Goal: Task Accomplishment & Management: Manage account settings

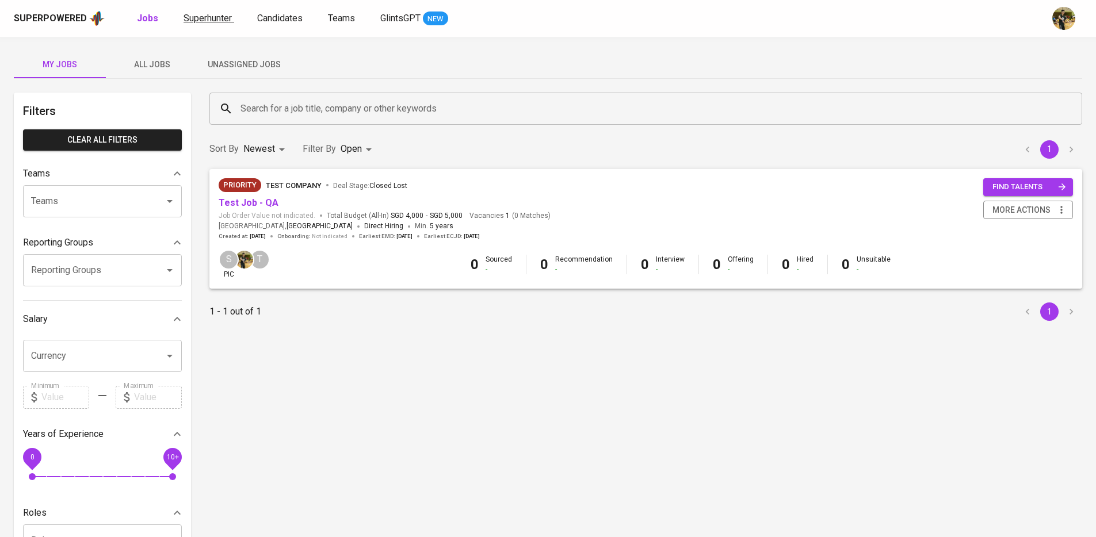
click at [225, 21] on span "Superhunter" at bounding box center [207, 18] width 48 height 11
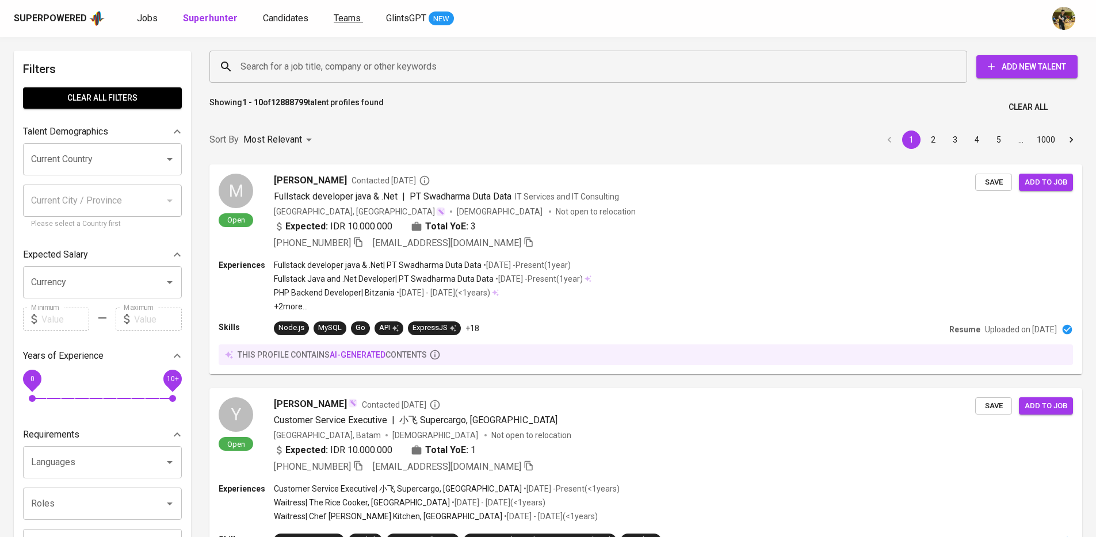
click at [351, 18] on span "Teams" at bounding box center [347, 18] width 27 height 11
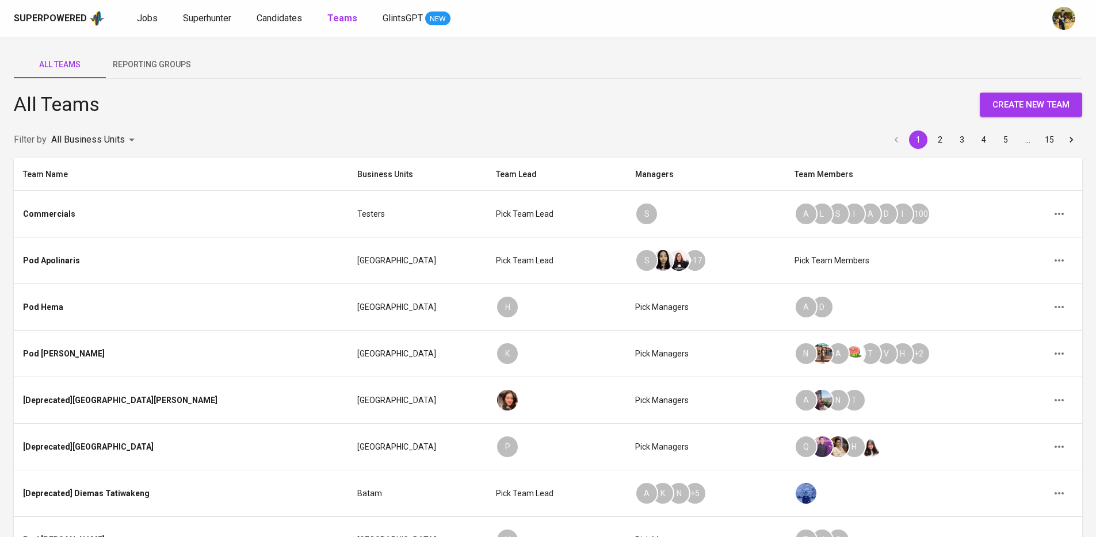
click at [123, 138] on body "Superpowered Jobs Superhunter Candidates Teams GlintsGPT NEW All Teams Reportin…" at bounding box center [548, 373] width 1096 height 747
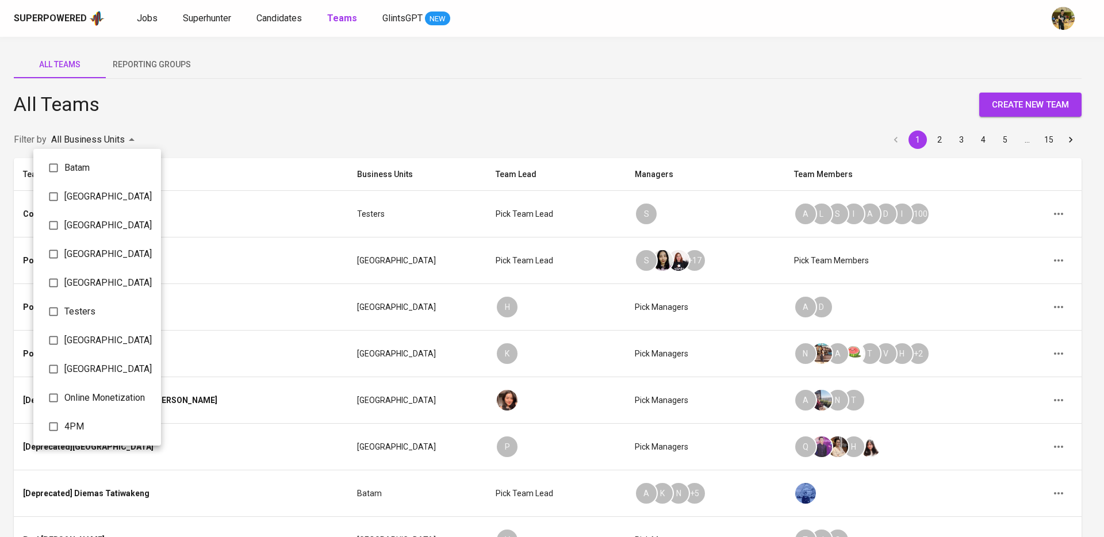
click at [87, 320] on li "Testers" at bounding box center [97, 311] width 128 height 29
type input "548c56b8-3686-4df5-a749-5f0b41a32f34"
checkbox input "true"
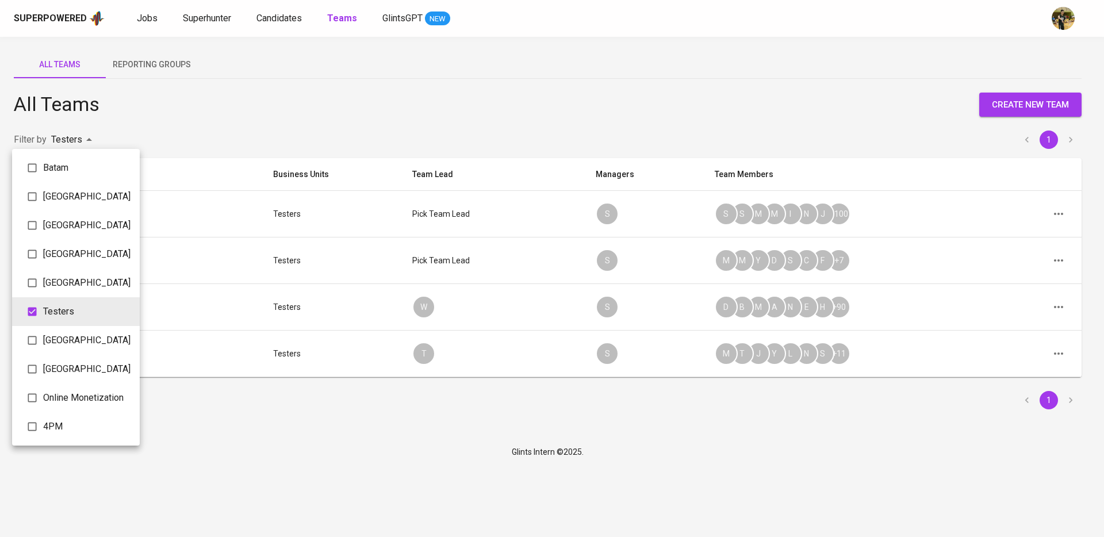
click at [718, 131] on div at bounding box center [552, 268] width 1104 height 537
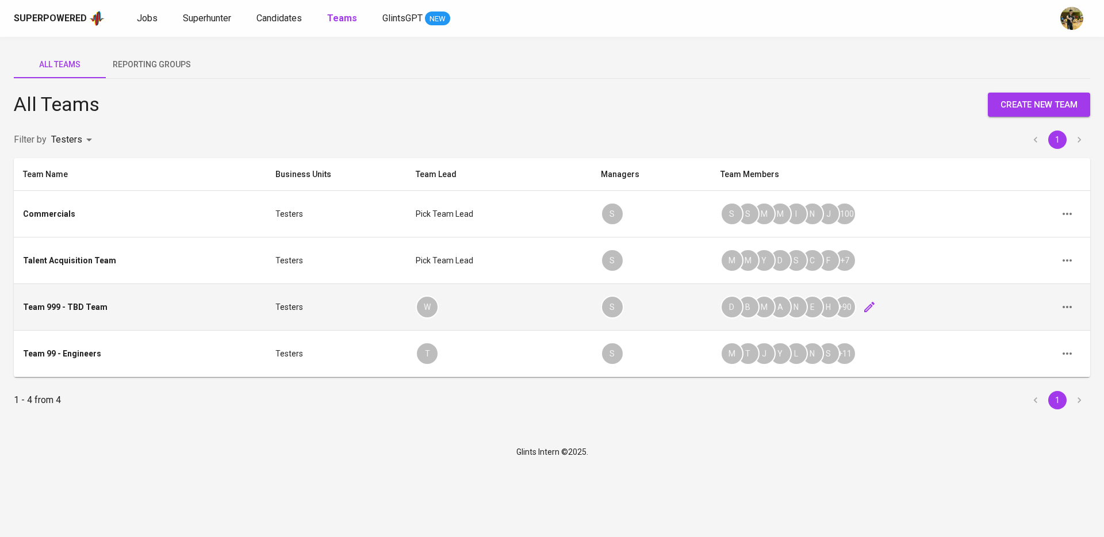
click at [863, 309] on icon "button" at bounding box center [870, 307] width 14 height 14
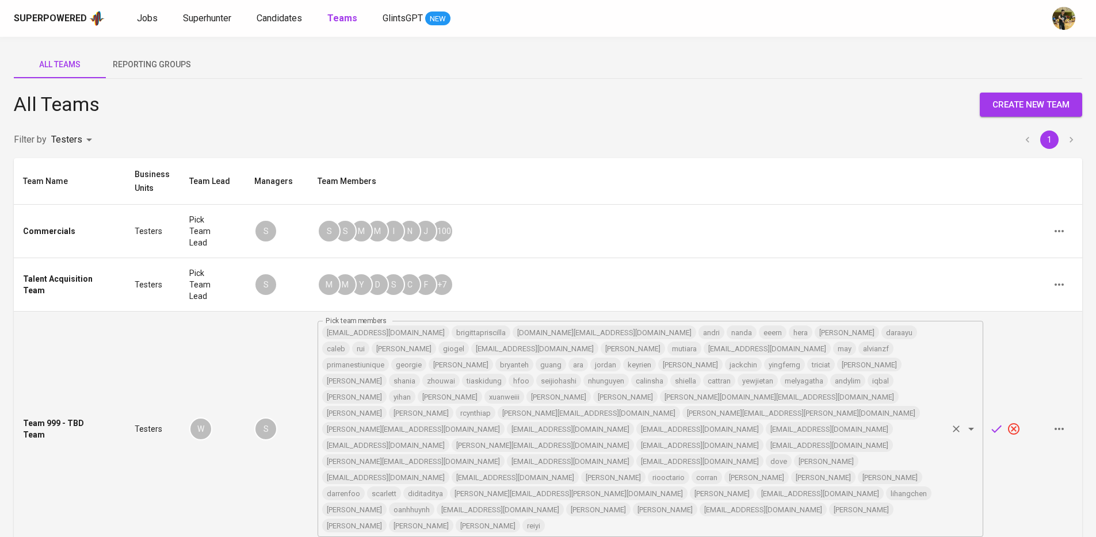
click at [800, 518] on input "Pick team members" at bounding box center [746, 526] width 400 height 16
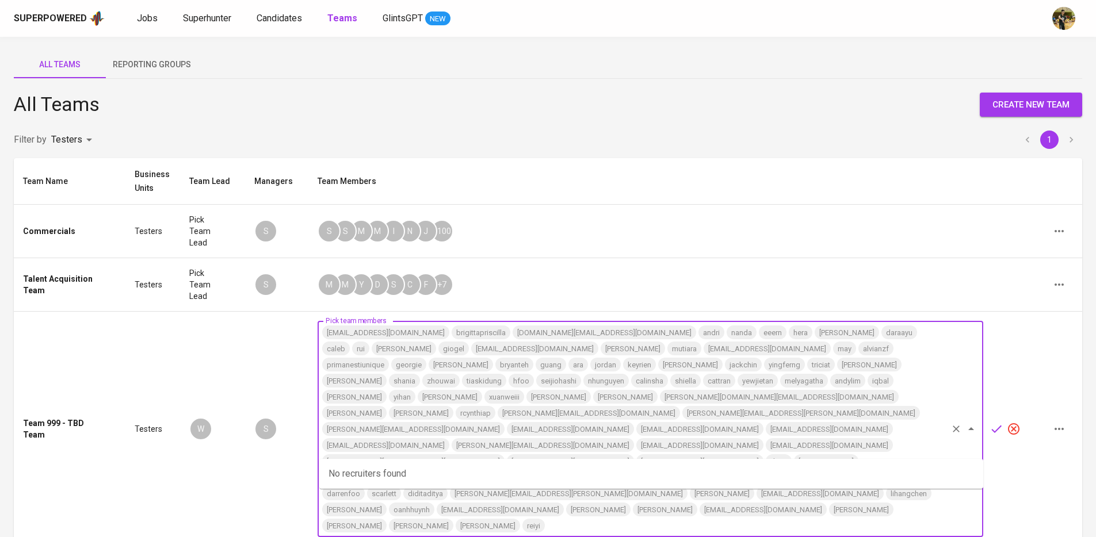
paste input "[EMAIL_ADDRESS][DOMAIN_NAME]"
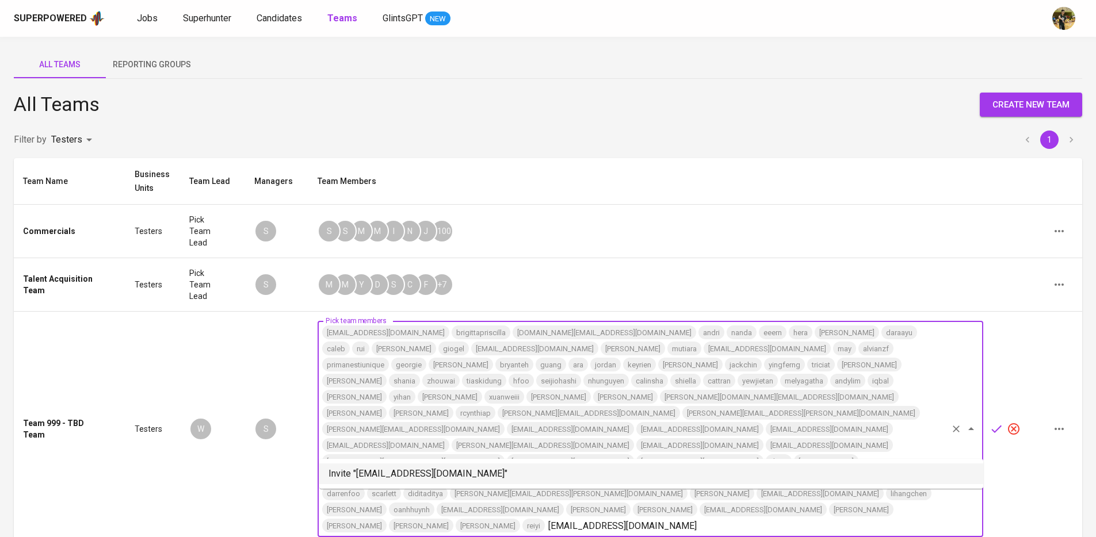
click at [426, 475] on li "Invite "[EMAIL_ADDRESS][DOMAIN_NAME]"" at bounding box center [651, 474] width 664 height 21
type input "[EMAIL_ADDRESS][DOMAIN_NAME]"
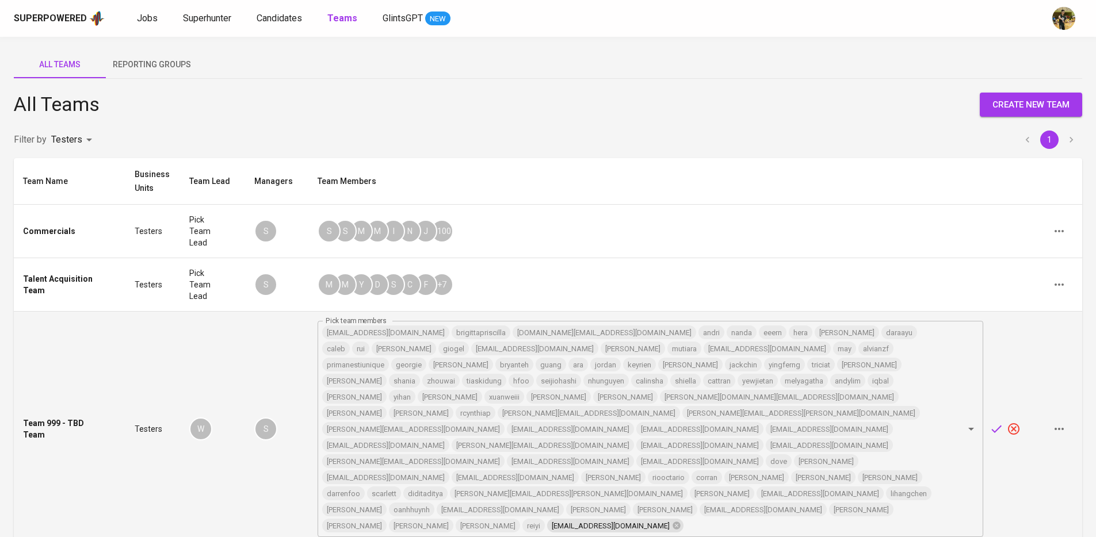
click at [997, 426] on icon "button" at bounding box center [996, 429] width 10 height 7
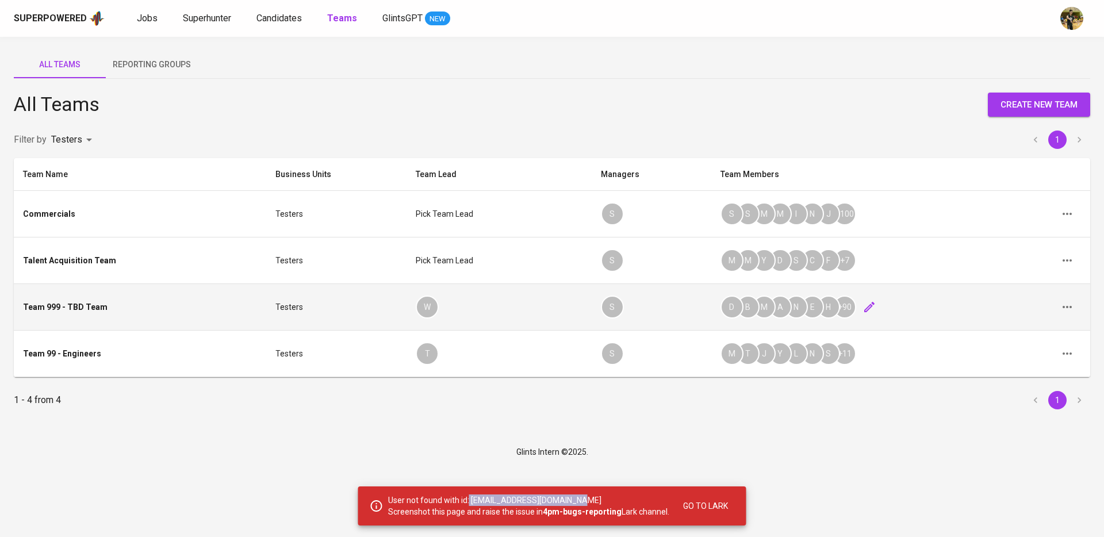
drag, startPoint x: 471, startPoint y: 502, endPoint x: 598, endPoint y: 503, distance: 127.7
click at [598, 503] on p "User not found with id: [EMAIL_ADDRESS][DOMAIN_NAME] Screenshot this page and r…" at bounding box center [528, 506] width 281 height 23
